Goal: Transaction & Acquisition: Purchase product/service

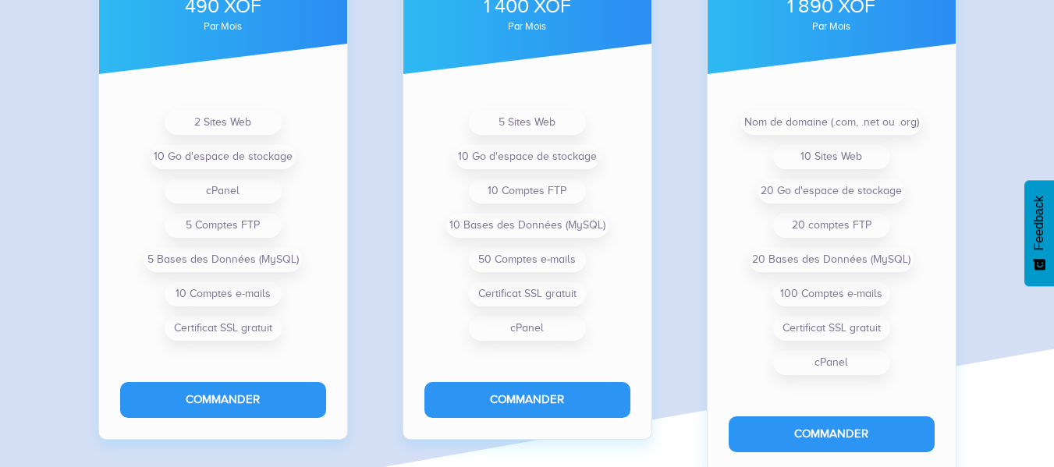
scroll to position [1318, 0]
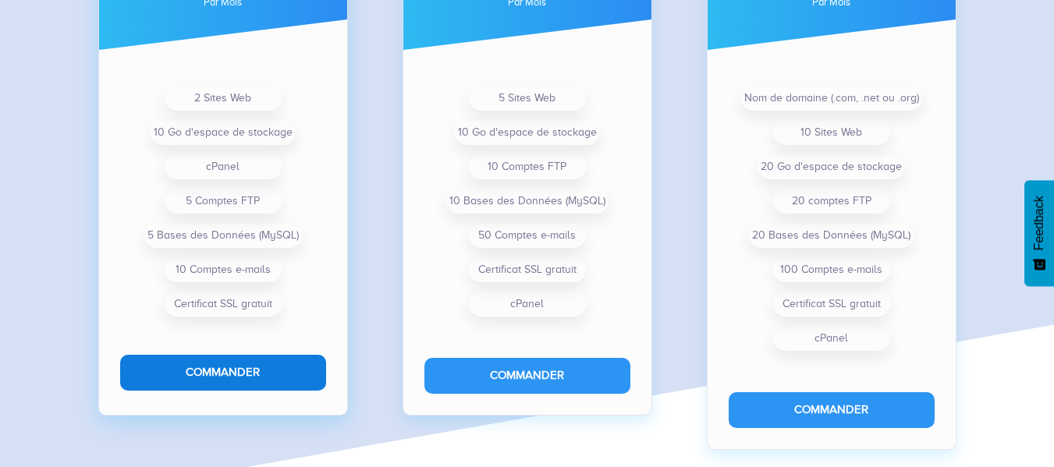
click at [223, 385] on button "Commander" at bounding box center [223, 372] width 206 height 35
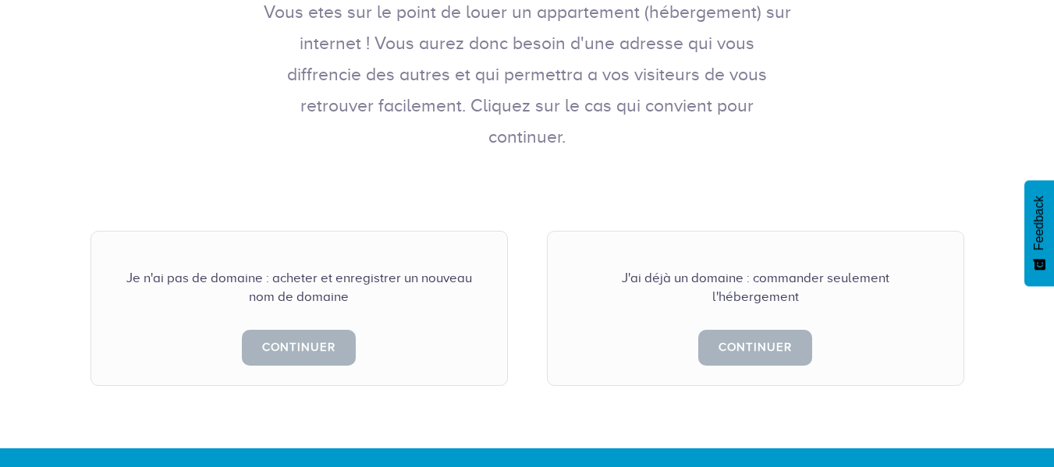
scroll to position [361, 0]
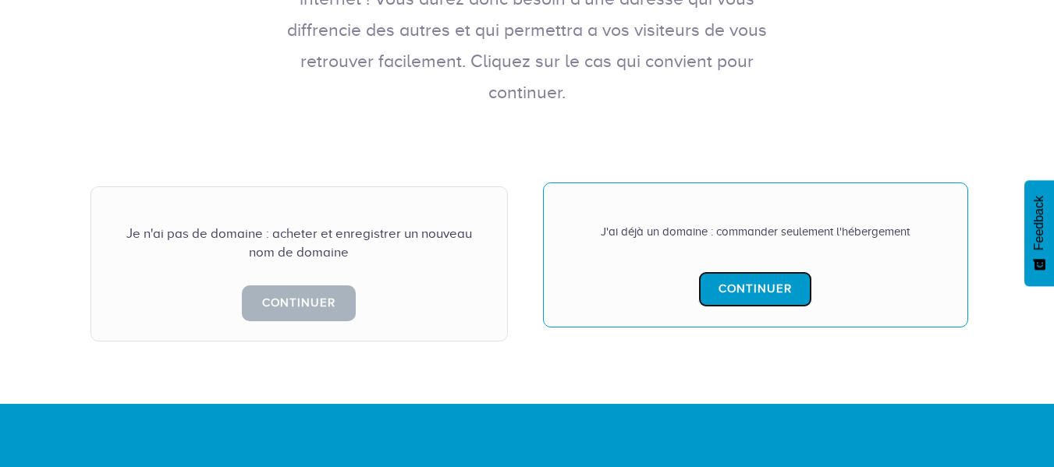
click at [760, 272] on link "Continuer" at bounding box center [755, 289] width 114 height 35
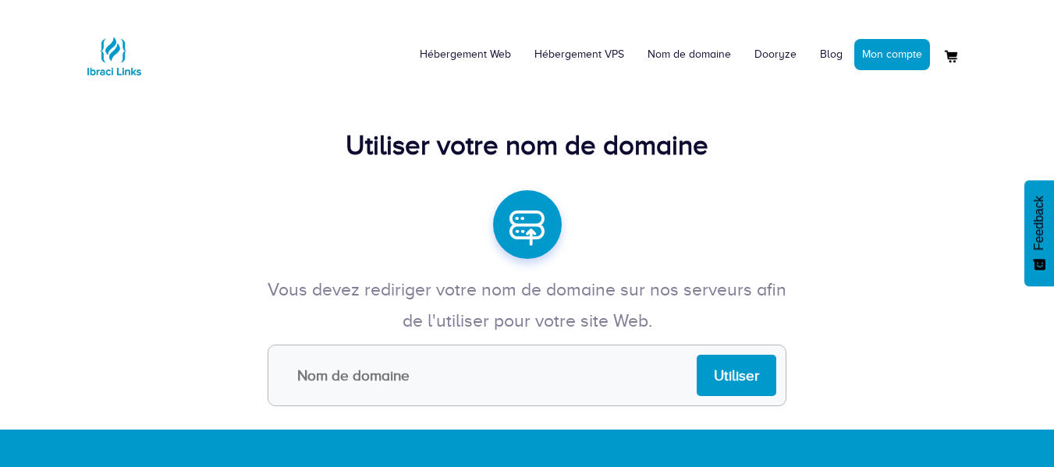
click at [453, 376] on input "text" at bounding box center [527, 376] width 519 height 62
type input "[DOMAIN_NAME]"
click at [741, 368] on input "Utiliser" at bounding box center [737, 375] width 80 height 41
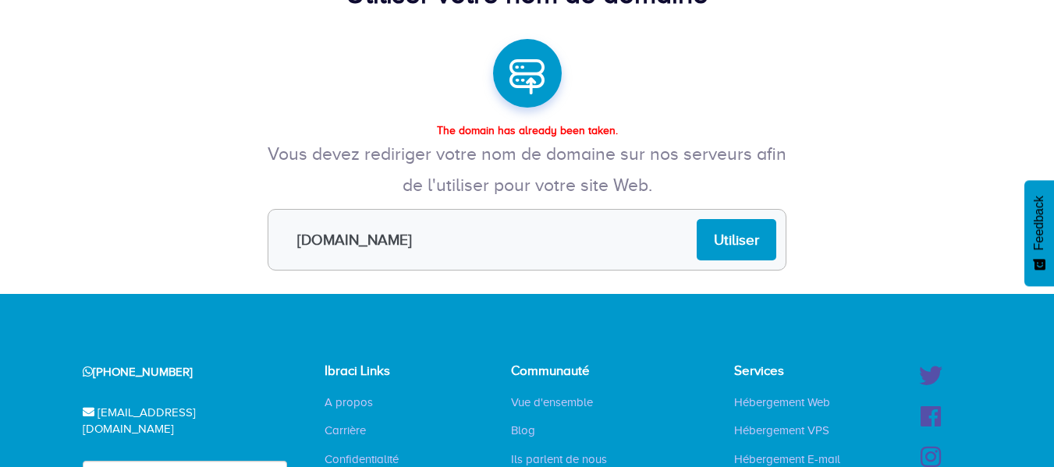
scroll to position [208, 0]
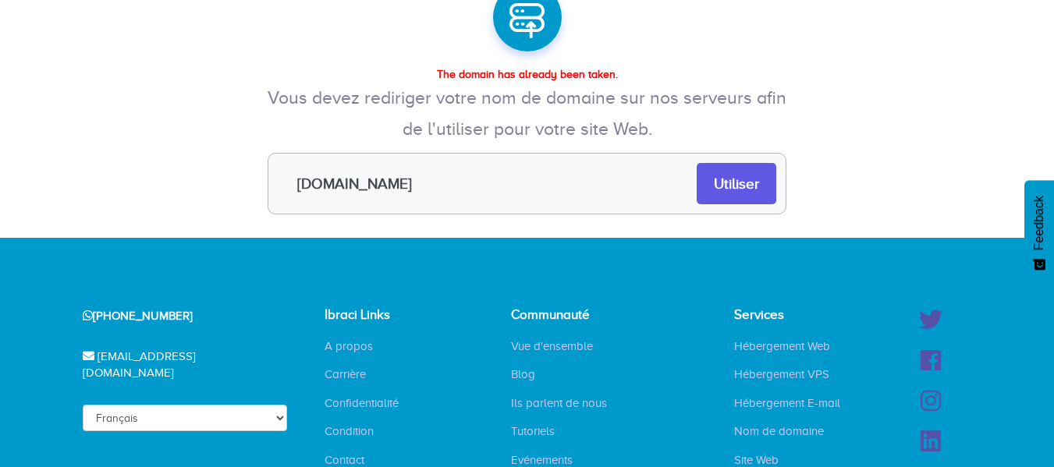
click at [741, 183] on input "Utiliser" at bounding box center [737, 183] width 80 height 41
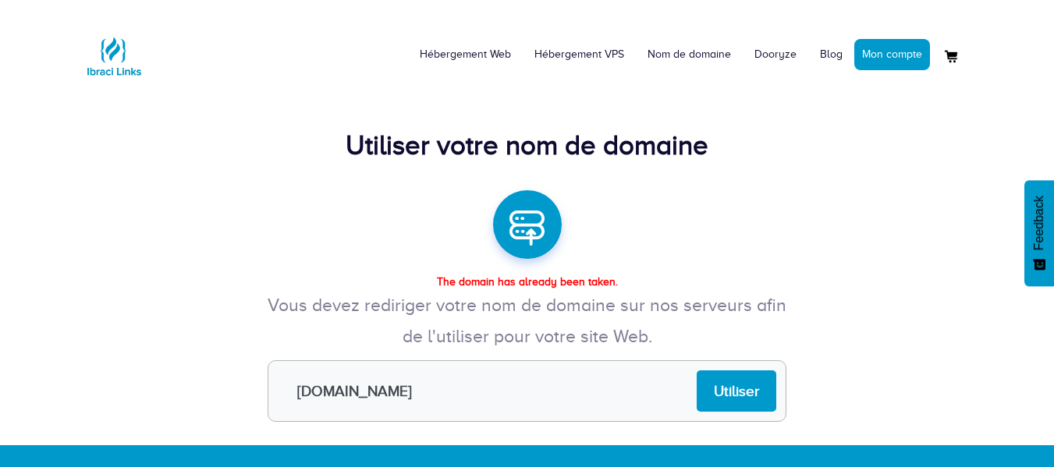
drag, startPoint x: 643, startPoint y: 206, endPoint x: 466, endPoint y: 279, distance: 191.7
click at [466, 279] on strong "The domain has already been taken." at bounding box center [527, 282] width 181 height 12
drag, startPoint x: 616, startPoint y: 279, endPoint x: 436, endPoint y: 279, distance: 179.5
click at [436, 279] on div "The domain has already been taken. Vous devez rediriger votre nom de domaine su…" at bounding box center [527, 324] width 1054 height 241
click at [703, 271] on div "The domain has already been taken. Vous devez rediriger votre nom de domaine su…" at bounding box center [527, 324] width 1054 height 241
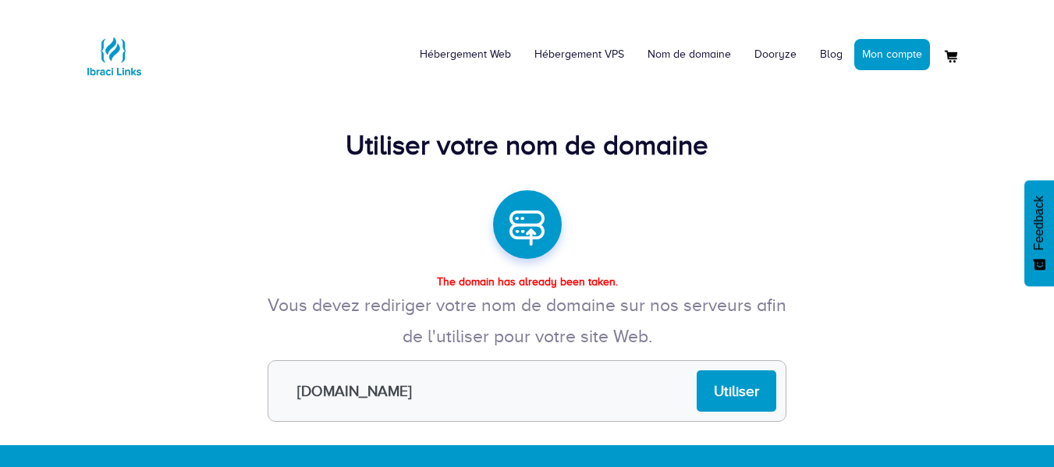
click at [376, 389] on input "mayatransit.com" at bounding box center [527, 392] width 519 height 62
click at [380, 389] on input "mayatransit.com" at bounding box center [527, 392] width 519 height 62
click at [297, 389] on input "mayatransit.com" at bounding box center [527, 392] width 519 height 62
type input "mttmayatransit.com"
click at [730, 389] on input "Utiliser" at bounding box center [737, 391] width 80 height 41
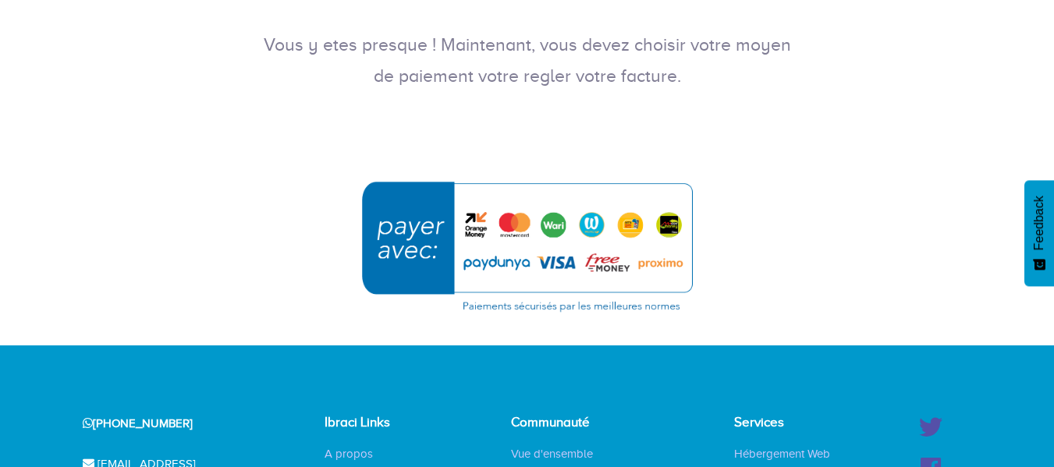
scroll to position [287, 0]
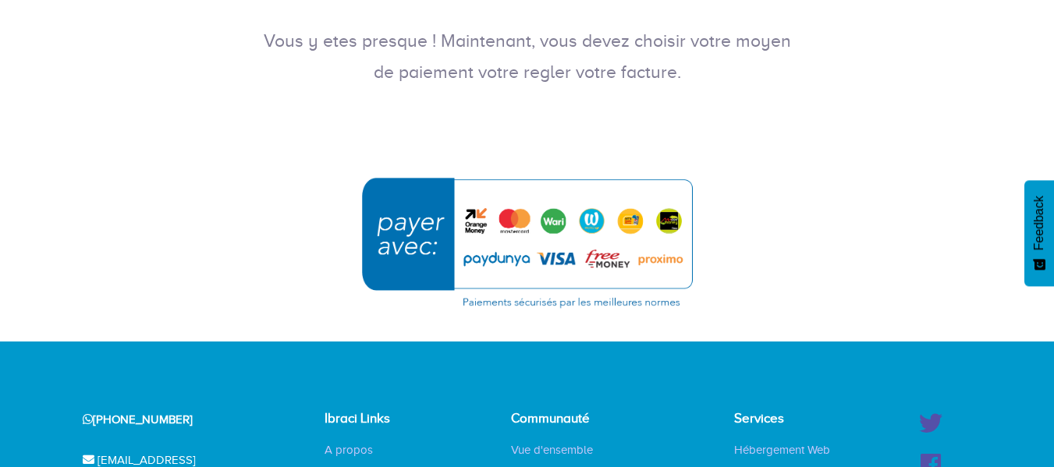
click at [563, 217] on img "submit" at bounding box center [527, 242] width 351 height 151
click at [478, 222] on img "submit" at bounding box center [527, 242] width 351 height 151
